Goal: Information Seeking & Learning: Learn about a topic

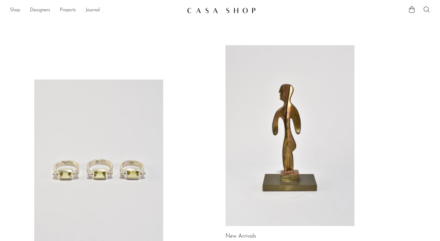
click at [13, 9] on link "Shop" at bounding box center [15, 10] width 10 height 8
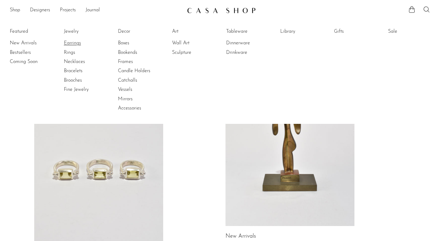
click at [73, 44] on link "Earrings" at bounding box center [87, 43] width 46 height 7
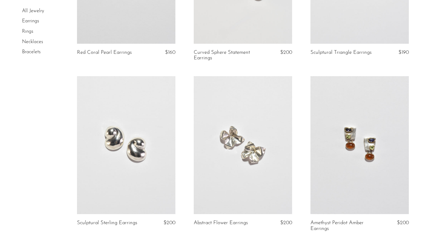
scroll to position [975, 0]
click at [138, 186] on link at bounding box center [126, 145] width 98 height 138
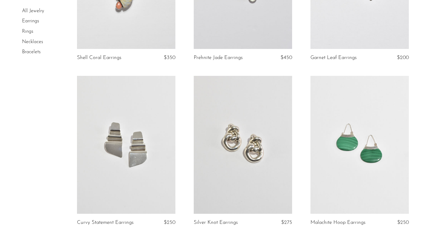
scroll to position [1332, 0]
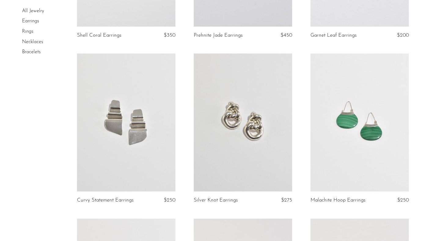
click at [125, 165] on link at bounding box center [126, 122] width 98 height 138
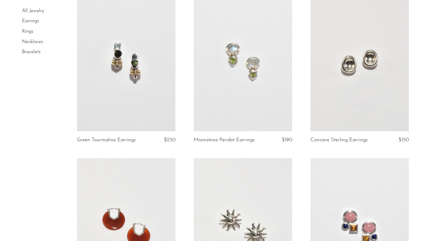
scroll to position [0, 0]
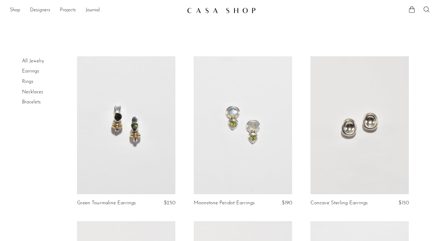
click at [337, 144] on link at bounding box center [360, 125] width 98 height 138
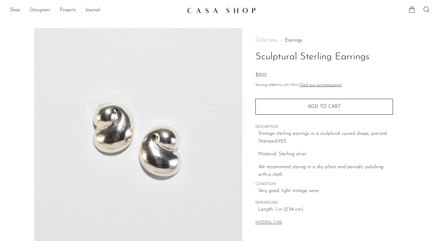
scroll to position [80, 0]
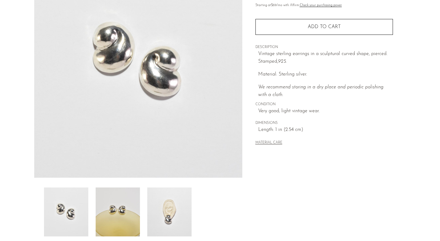
click at [176, 224] on img at bounding box center [169, 211] width 44 height 49
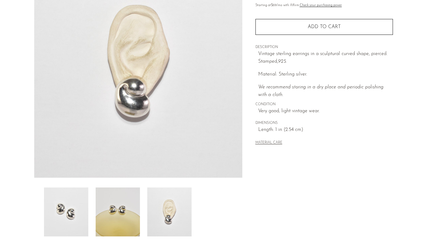
click at [110, 222] on img at bounding box center [118, 211] width 44 height 49
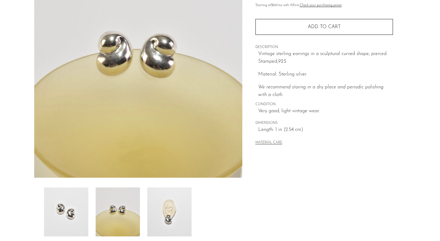
click at [64, 230] on img at bounding box center [66, 211] width 44 height 49
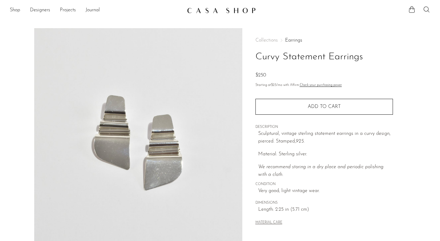
scroll to position [157, 0]
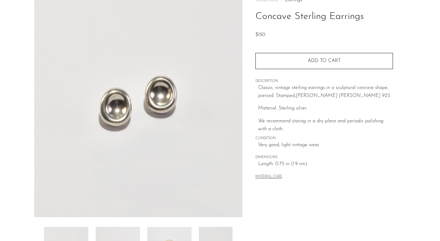
scroll to position [142, 0]
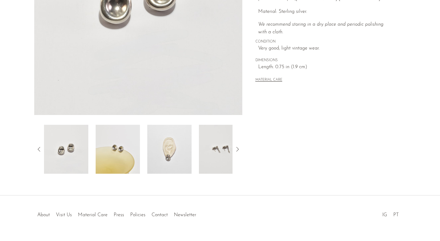
click at [227, 156] on img at bounding box center [221, 149] width 44 height 49
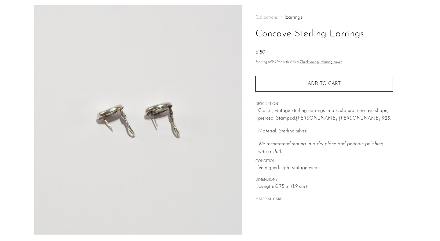
scroll to position [113, 0]
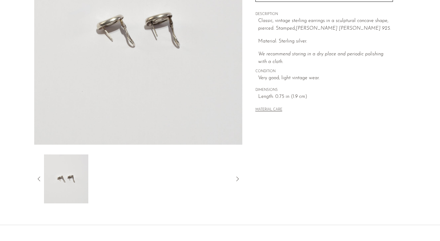
click at [37, 180] on icon at bounding box center [38, 178] width 7 height 7
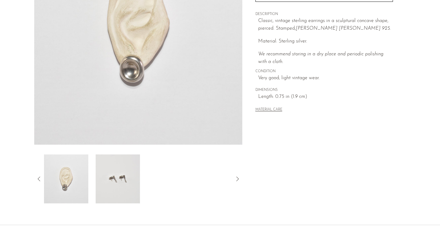
click at [70, 167] on img at bounding box center [66, 178] width 44 height 49
click at [132, 44] on img at bounding box center [138, 29] width 208 height 229
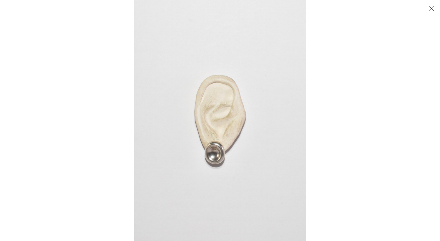
click at [433, 8] on button "Close" at bounding box center [431, 8] width 11 height 11
